Goal: Information Seeking & Learning: Learn about a topic

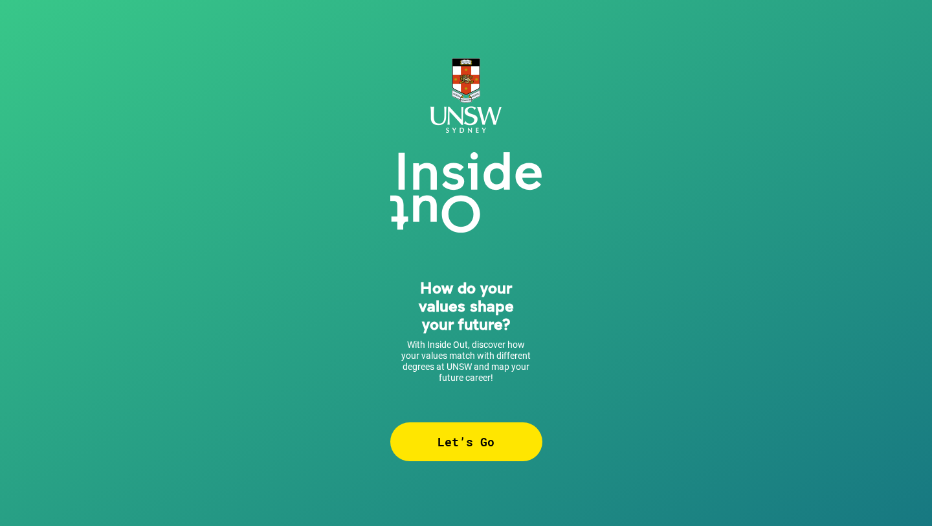
click at [435, 445] on div "Let’s Go" at bounding box center [466, 441] width 152 height 39
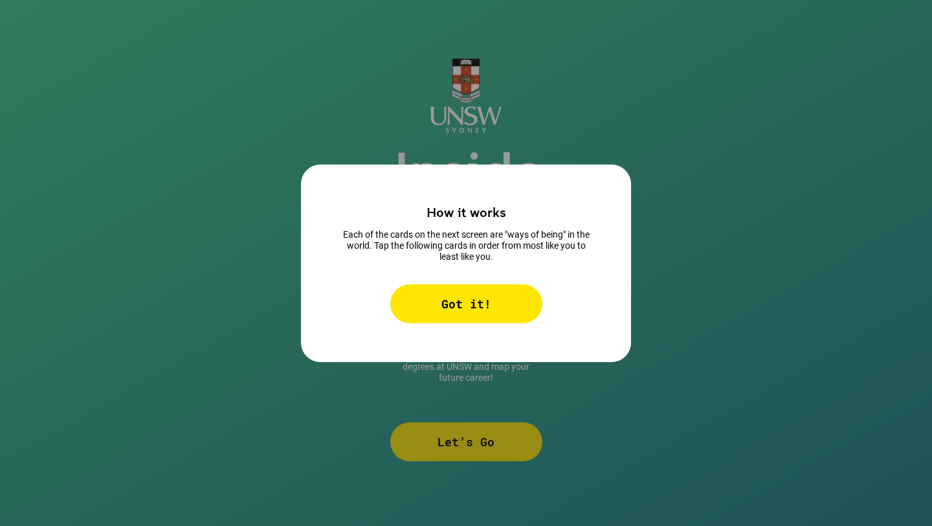
click at [501, 313] on div "Got it!" at bounding box center [466, 303] width 152 height 39
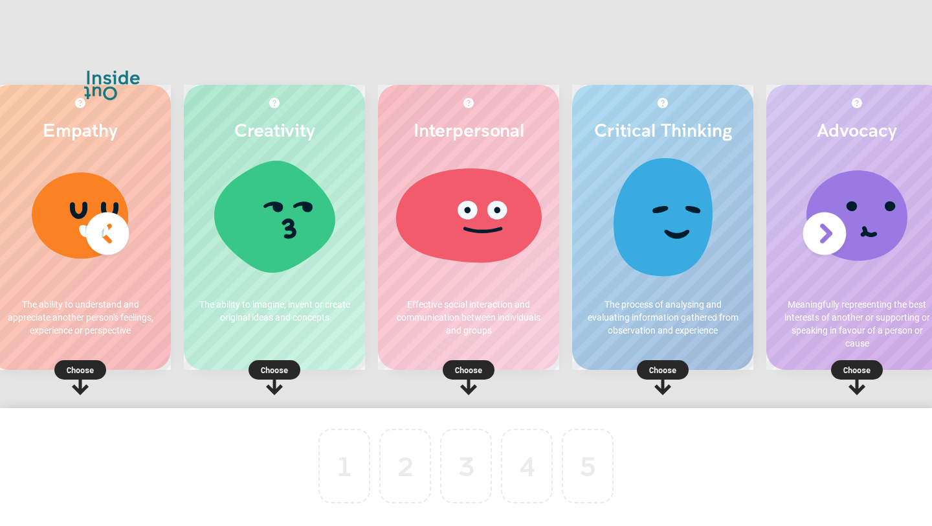
scroll to position [0, 78]
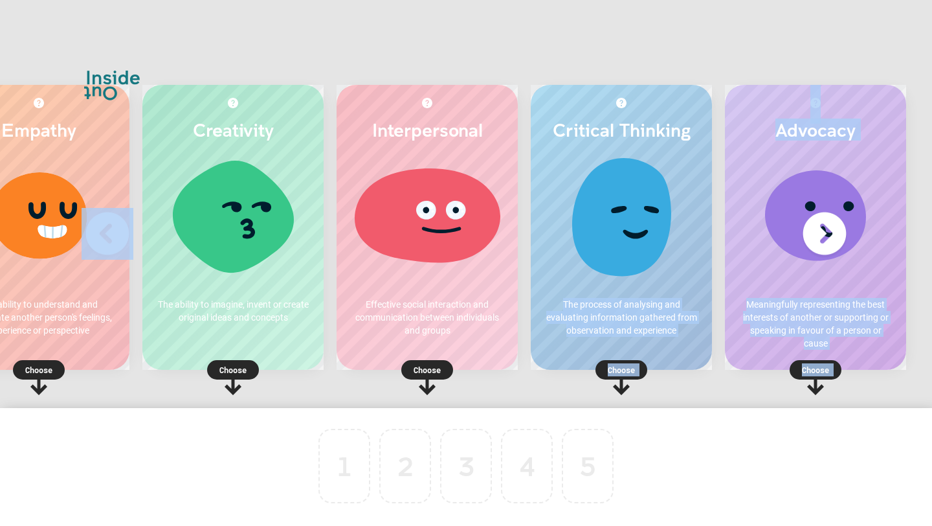
drag, startPoint x: 639, startPoint y: 272, endPoint x: 340, endPoint y: 474, distance: 360.7
click at [340, 474] on div "Empathy The ability to understand and appreciate another person's feelings, exp…" at bounding box center [466, 263] width 932 height 526
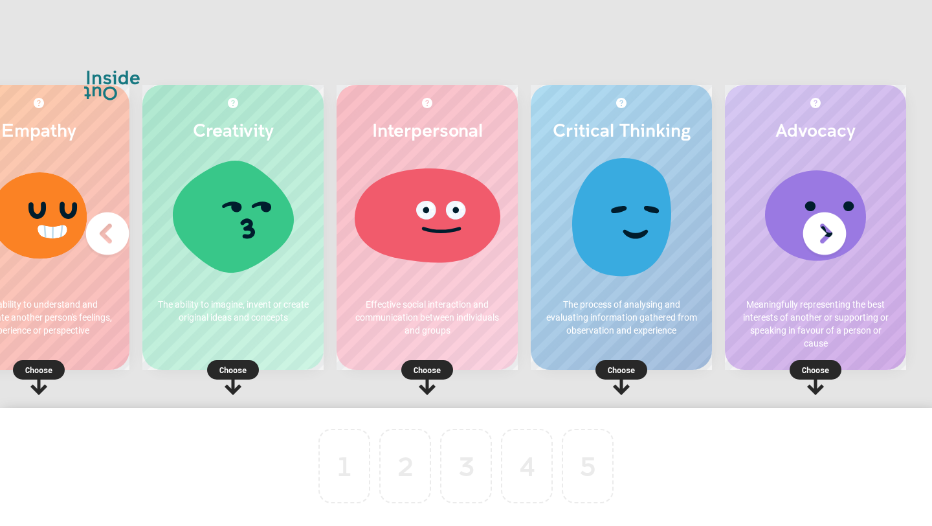
click at [632, 373] on p "Choose" at bounding box center [621, 369] width 181 height 13
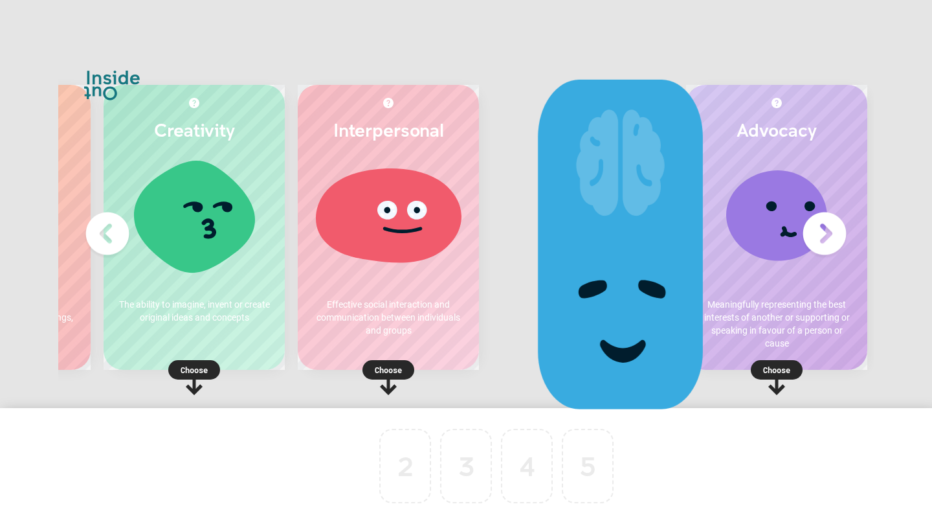
scroll to position [0, 0]
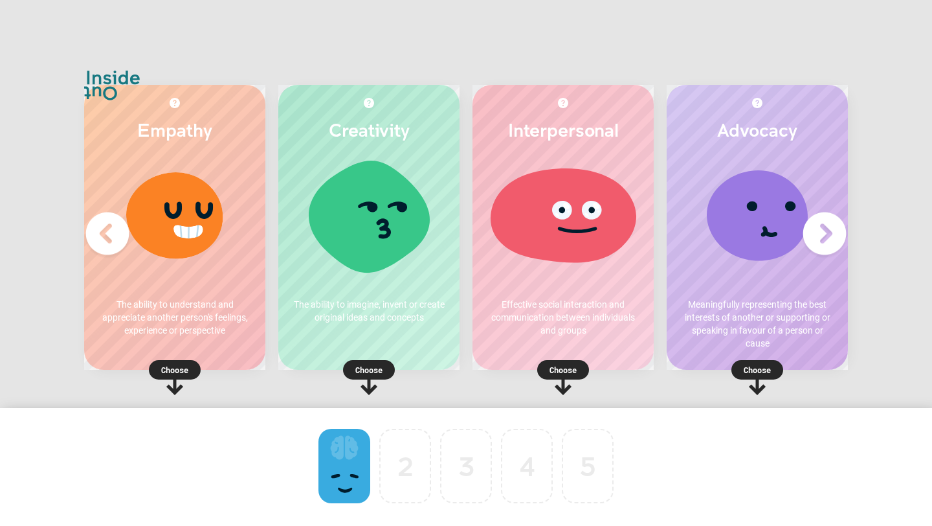
click at [746, 362] on rect at bounding box center [757, 369] width 52 height 19
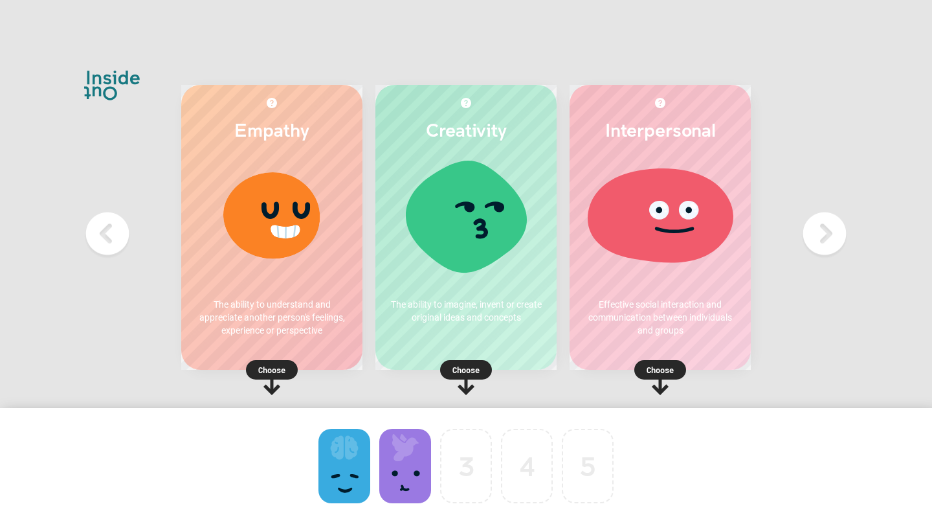
click at [274, 368] on p "Choose" at bounding box center [271, 369] width 181 height 13
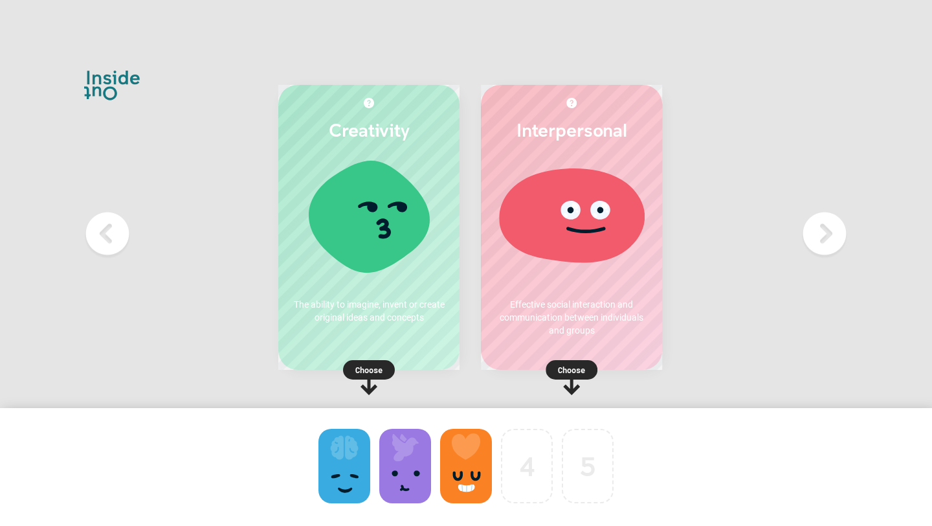
click at [662, 364] on div "Creativity The ability to imagine, invent or create original ideas and concepts…" at bounding box center [465, 234] width 427 height 350
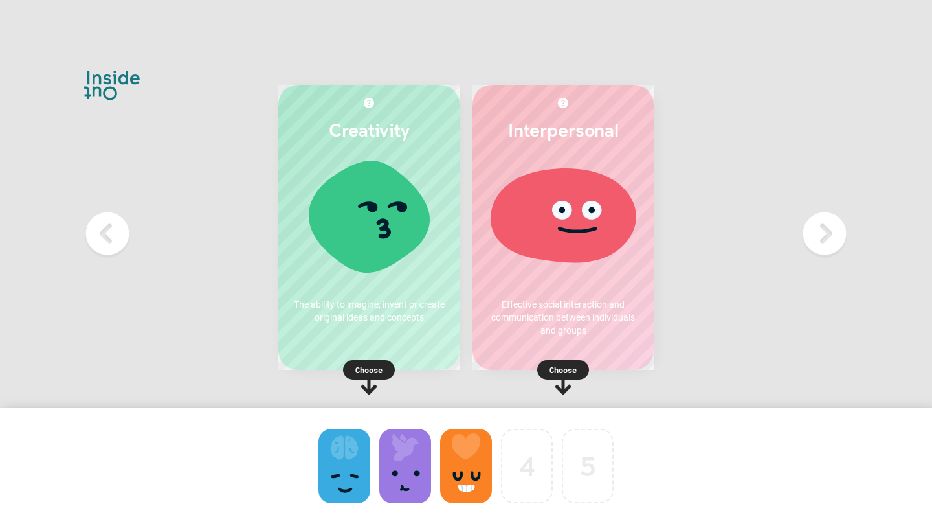
click at [568, 364] on p "Choose" at bounding box center [562, 369] width 181 height 13
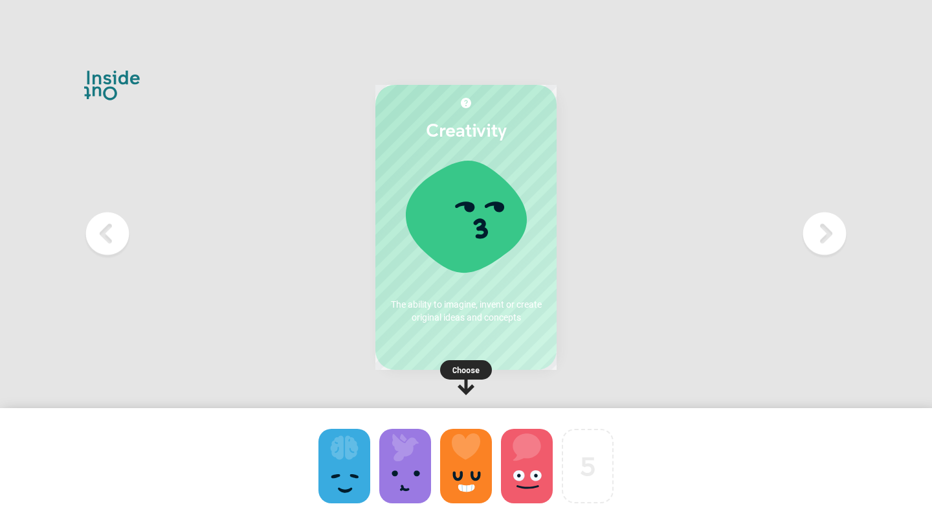
click at [469, 363] on p "Choose" at bounding box center [465, 369] width 181 height 13
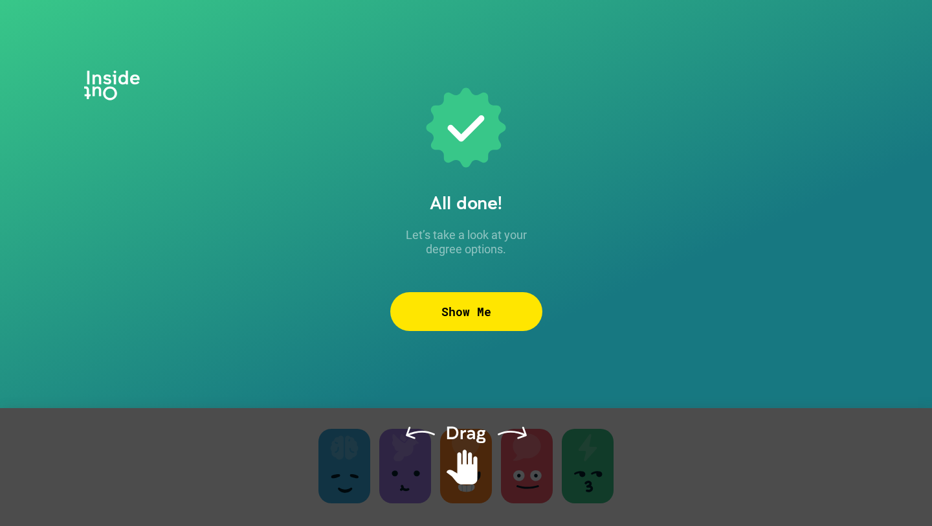
click at [511, 305] on div "Show Me" at bounding box center [466, 311] width 152 height 39
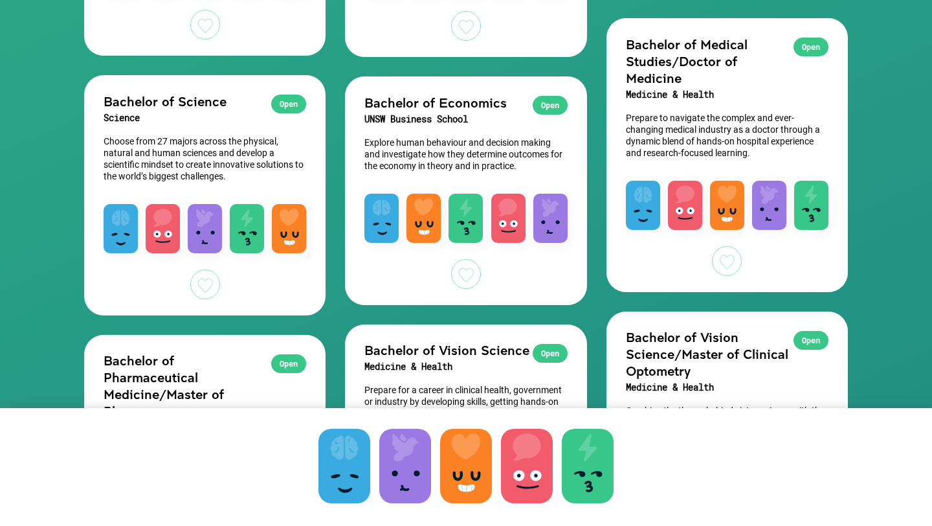
scroll to position [1332, 0]
